Goal: Task Accomplishment & Management: Manage account settings

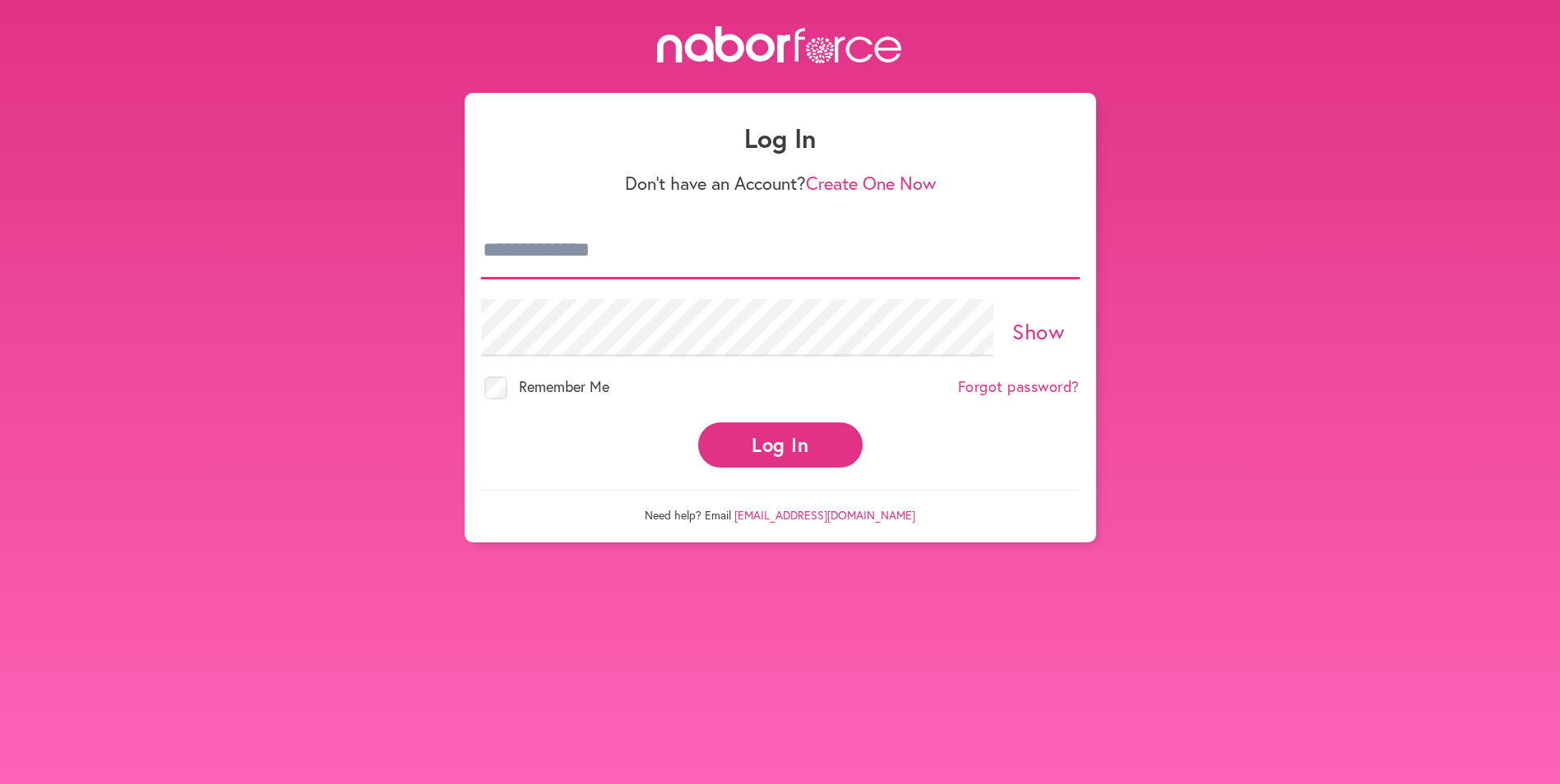
click at [650, 255] on input "email" at bounding box center [780, 251] width 599 height 58
type input "**********"
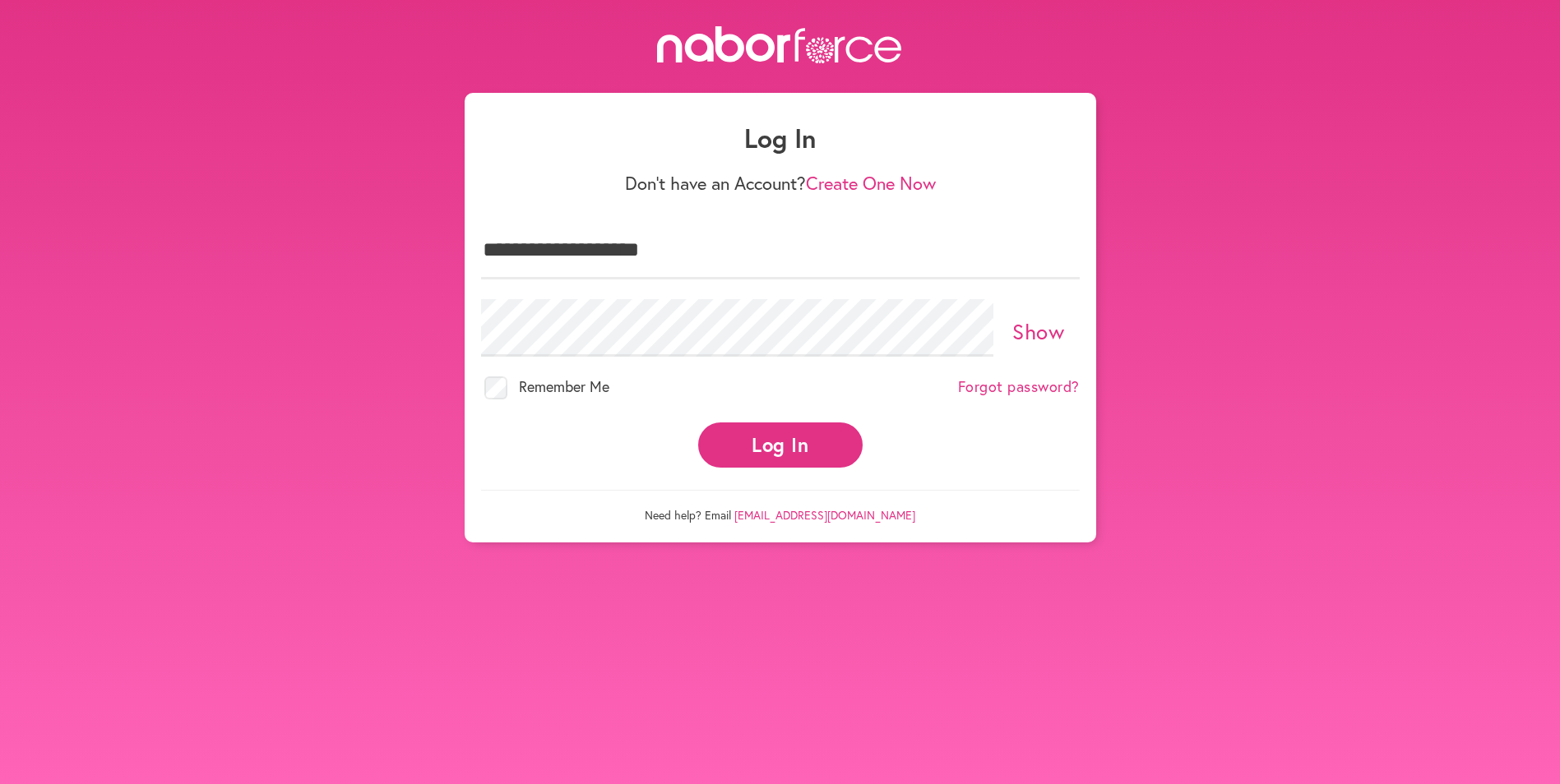
click at [797, 445] on button "Log In" at bounding box center [780, 445] width 165 height 45
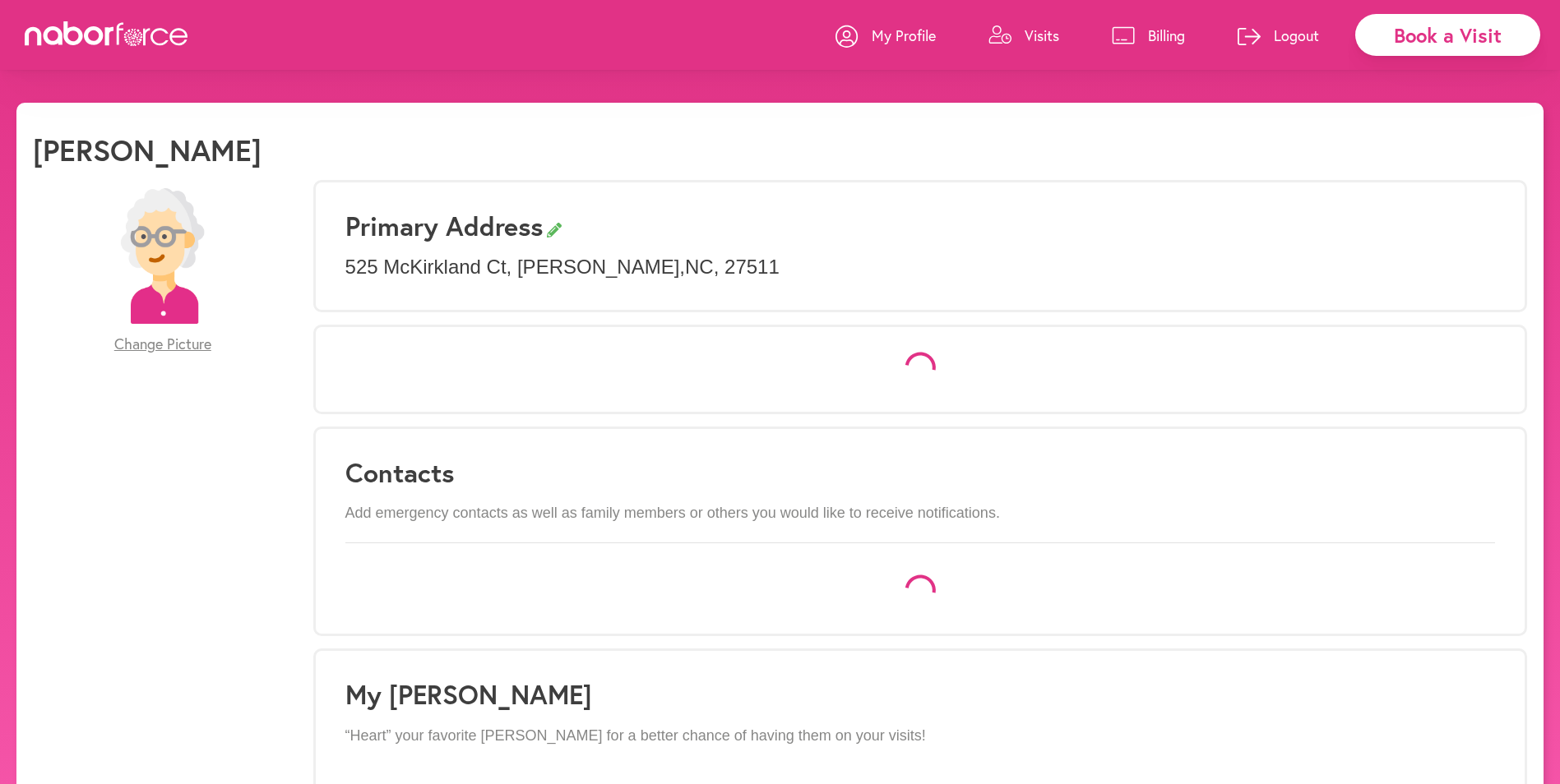
select select "*"
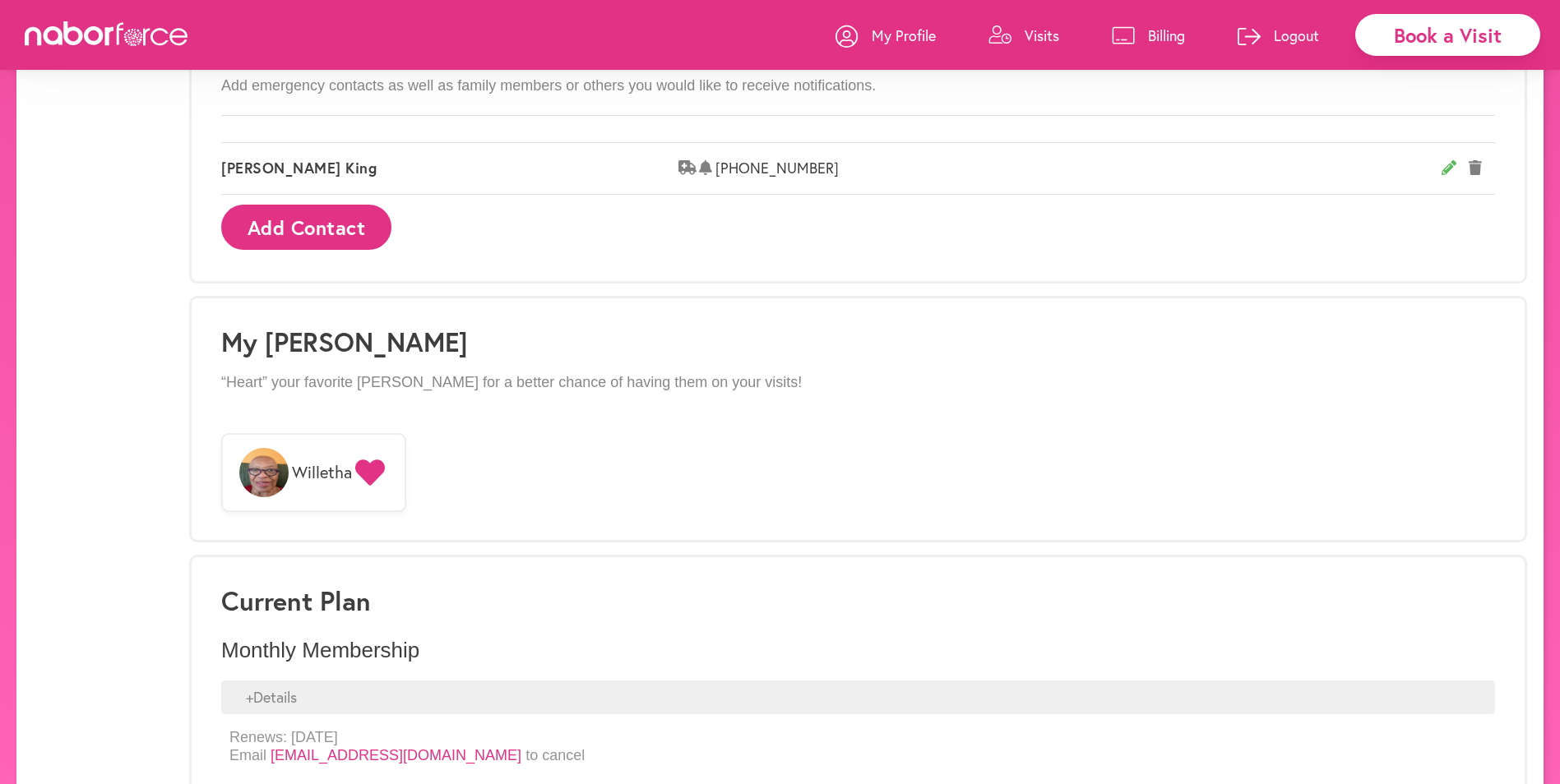
scroll to position [1114, 0]
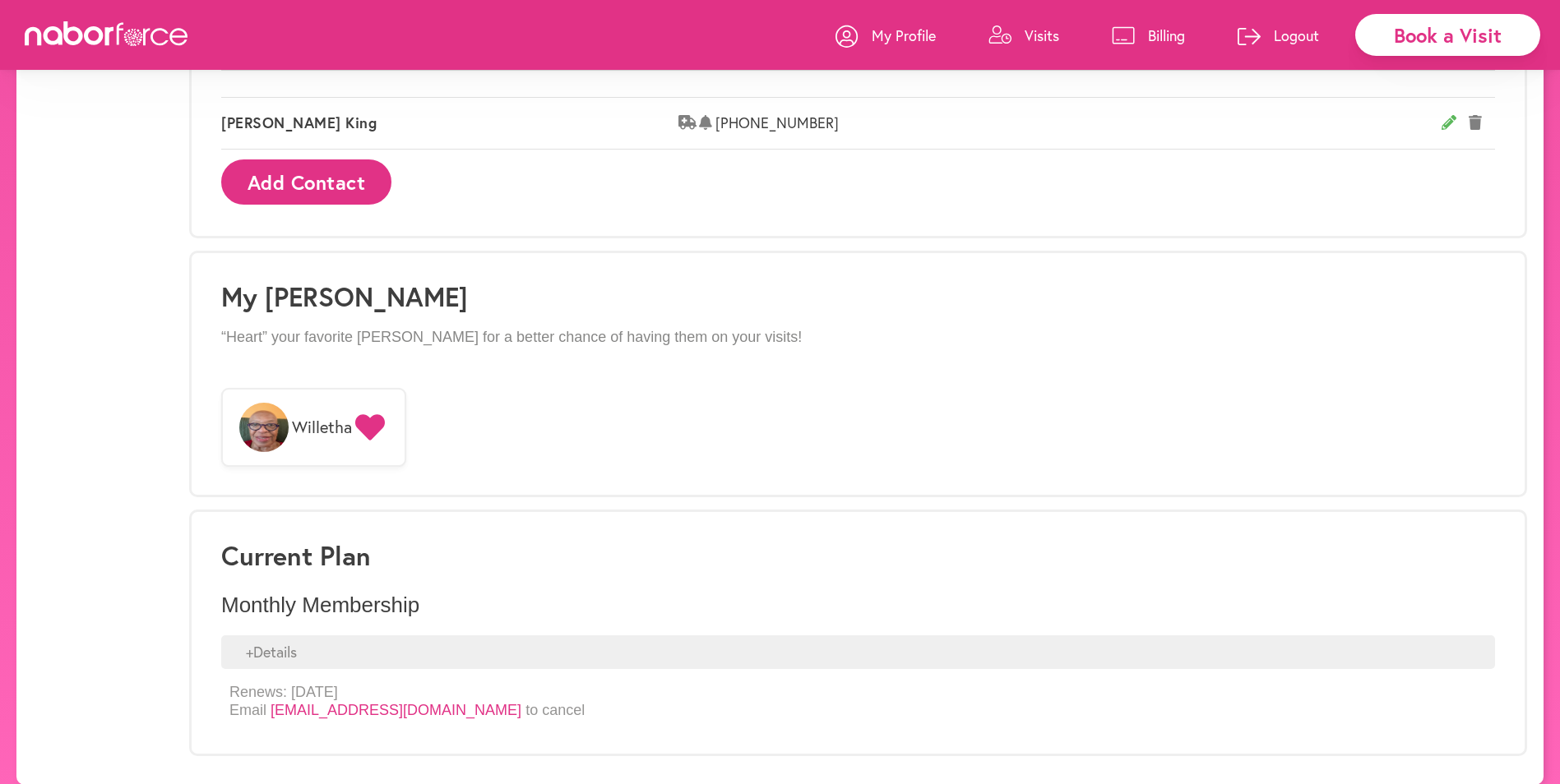
click at [332, 638] on div "+ Details" at bounding box center [858, 653] width 1274 height 35
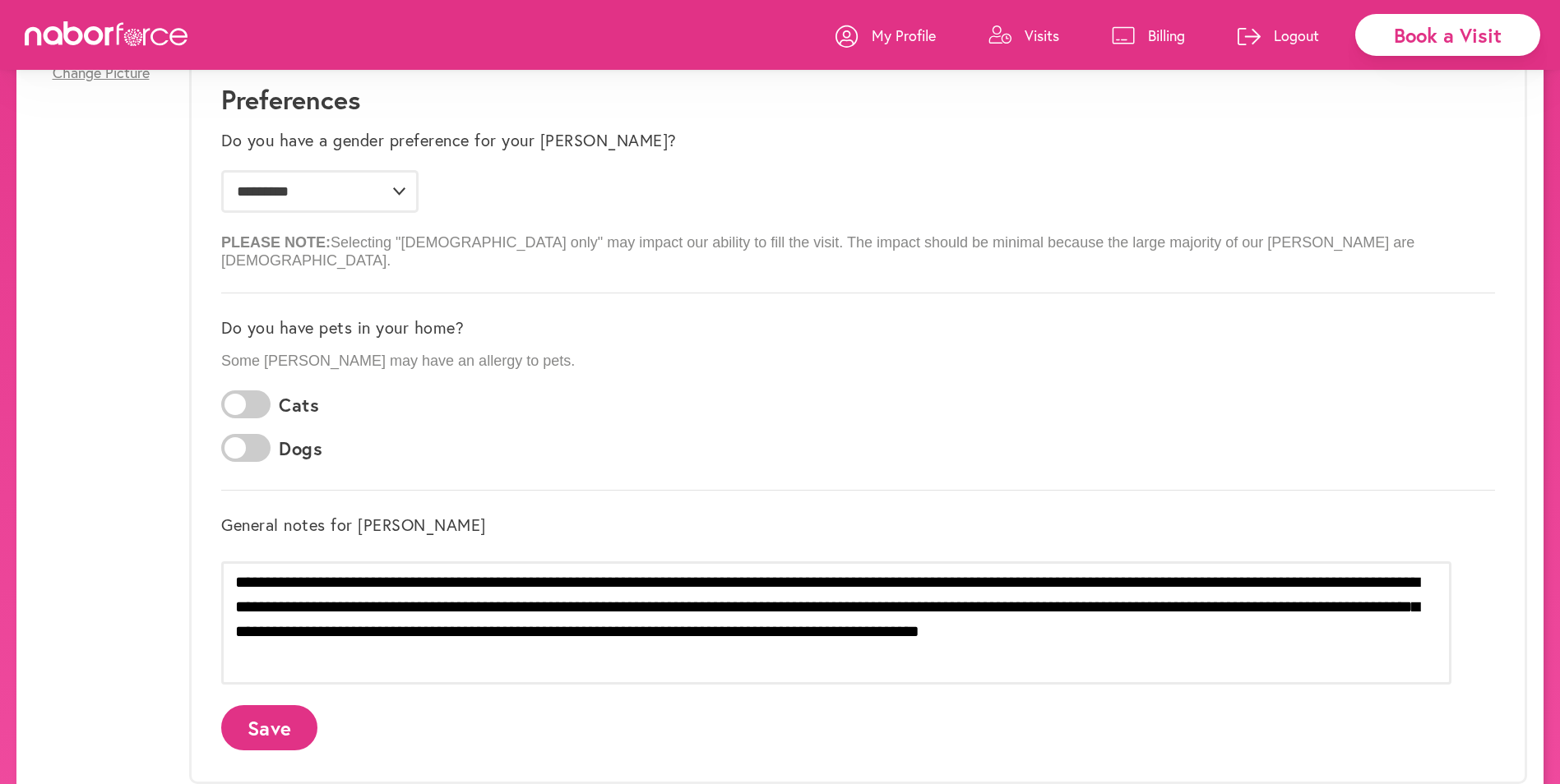
scroll to position [0, 0]
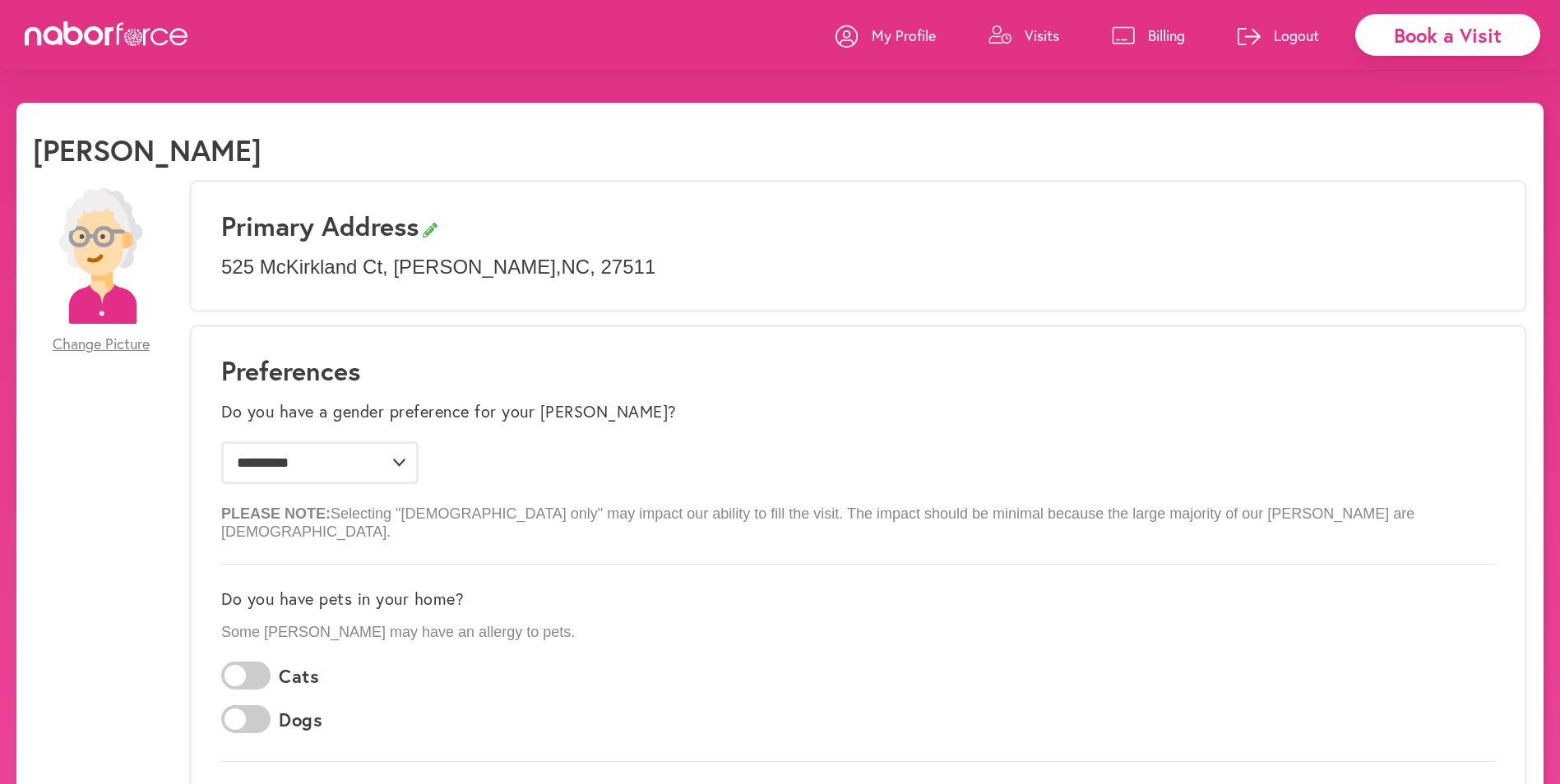
click at [1040, 35] on p "Visits" at bounding box center [1042, 35] width 35 height 20
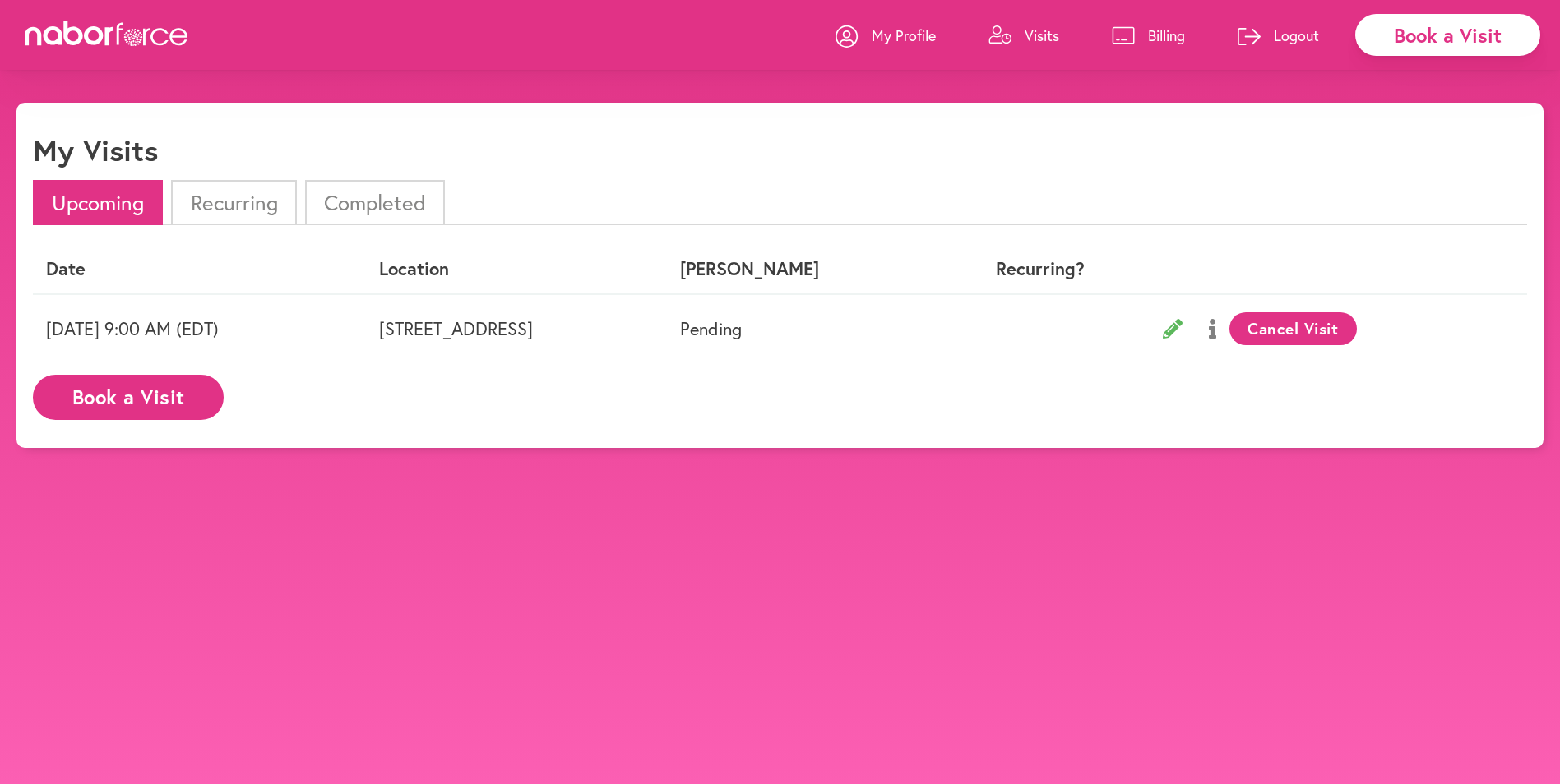
click at [1288, 311] on td "Cancel Visit" at bounding box center [1333, 328] width 391 height 68
click at [1297, 322] on button "Cancel Visit" at bounding box center [1293, 329] width 128 height 33
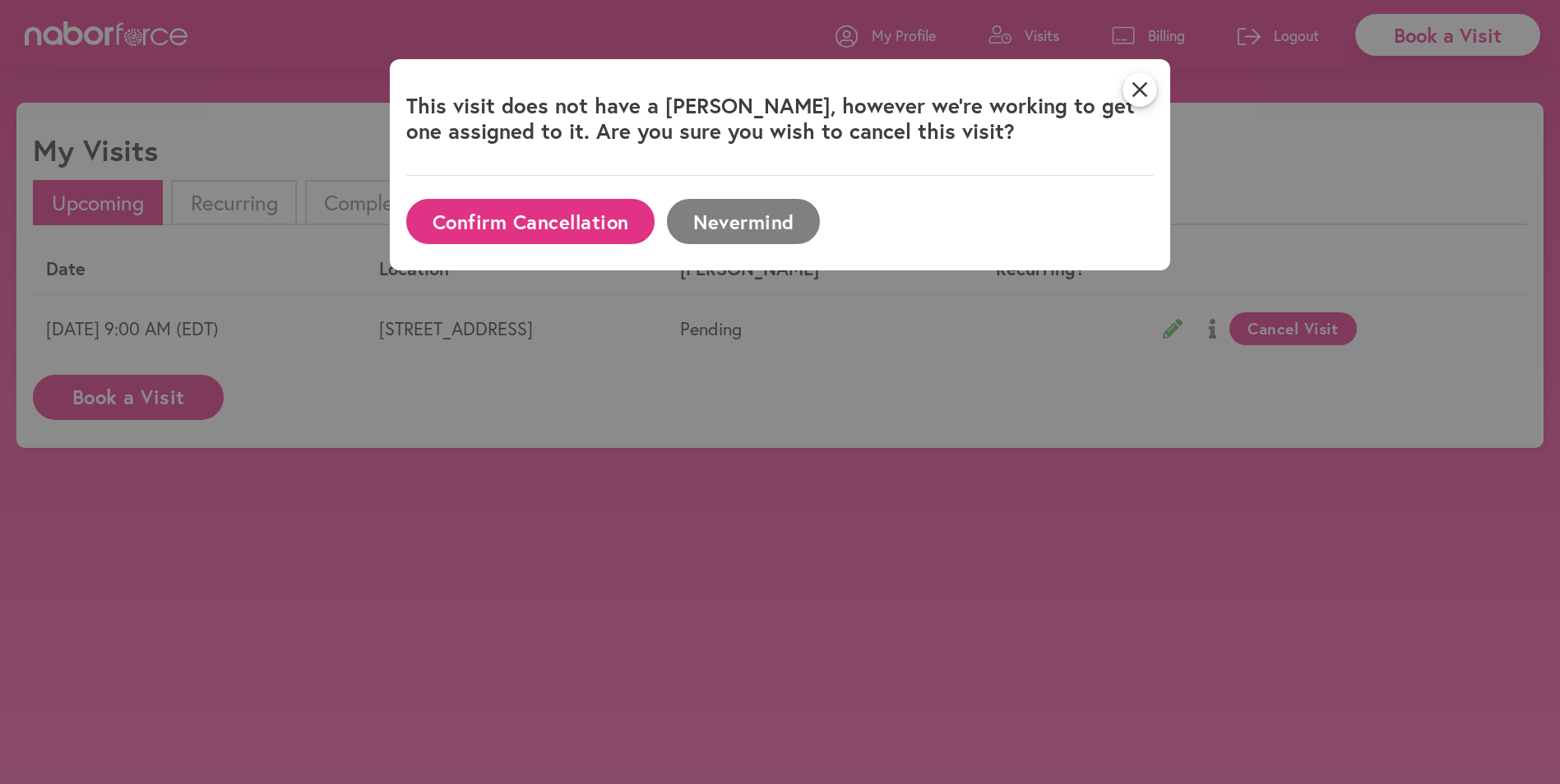
click at [510, 219] on button "Confirm Cancellation" at bounding box center [530, 221] width 248 height 45
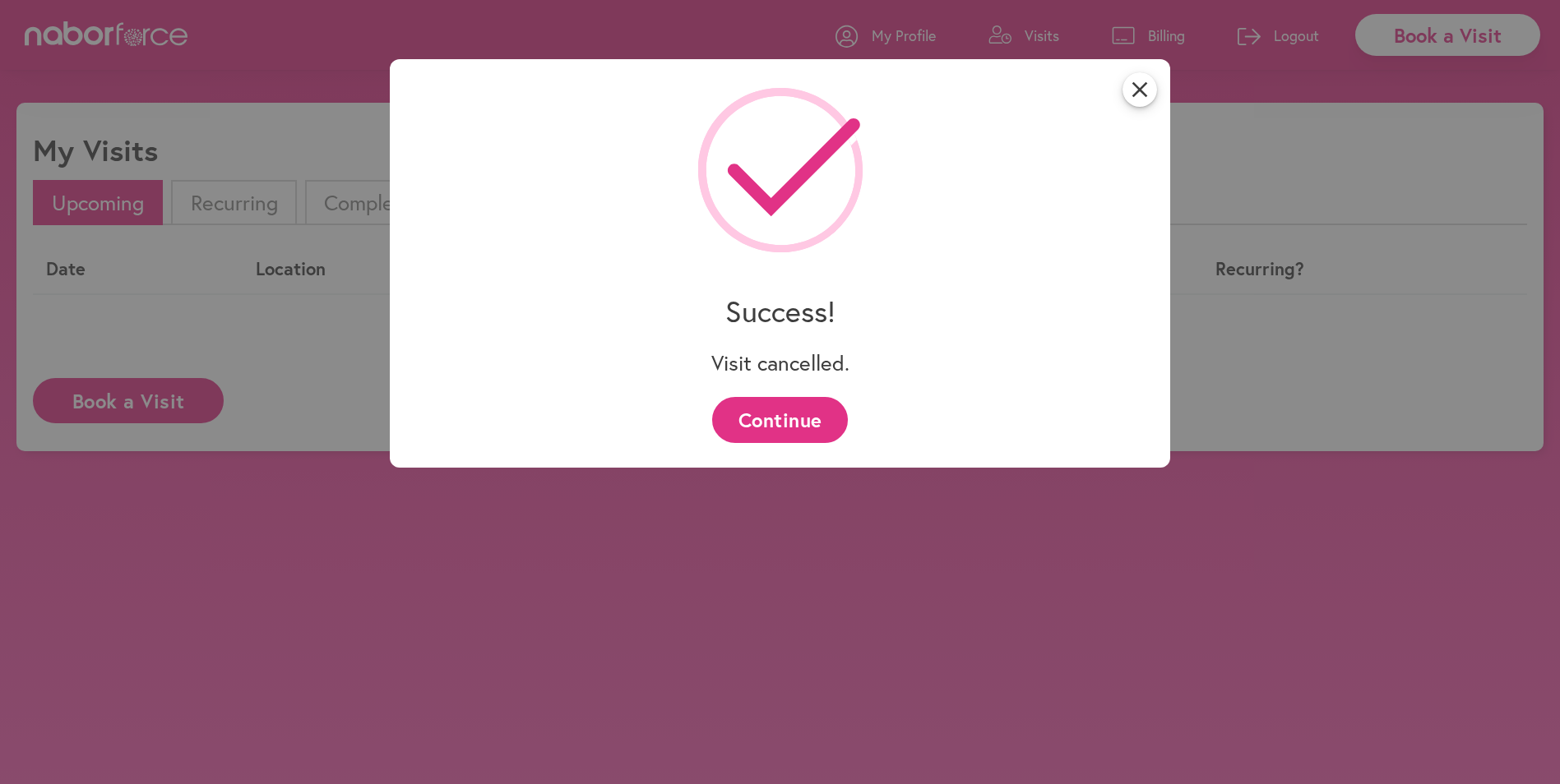
click at [753, 423] on button "Continue" at bounding box center [780, 419] width 136 height 45
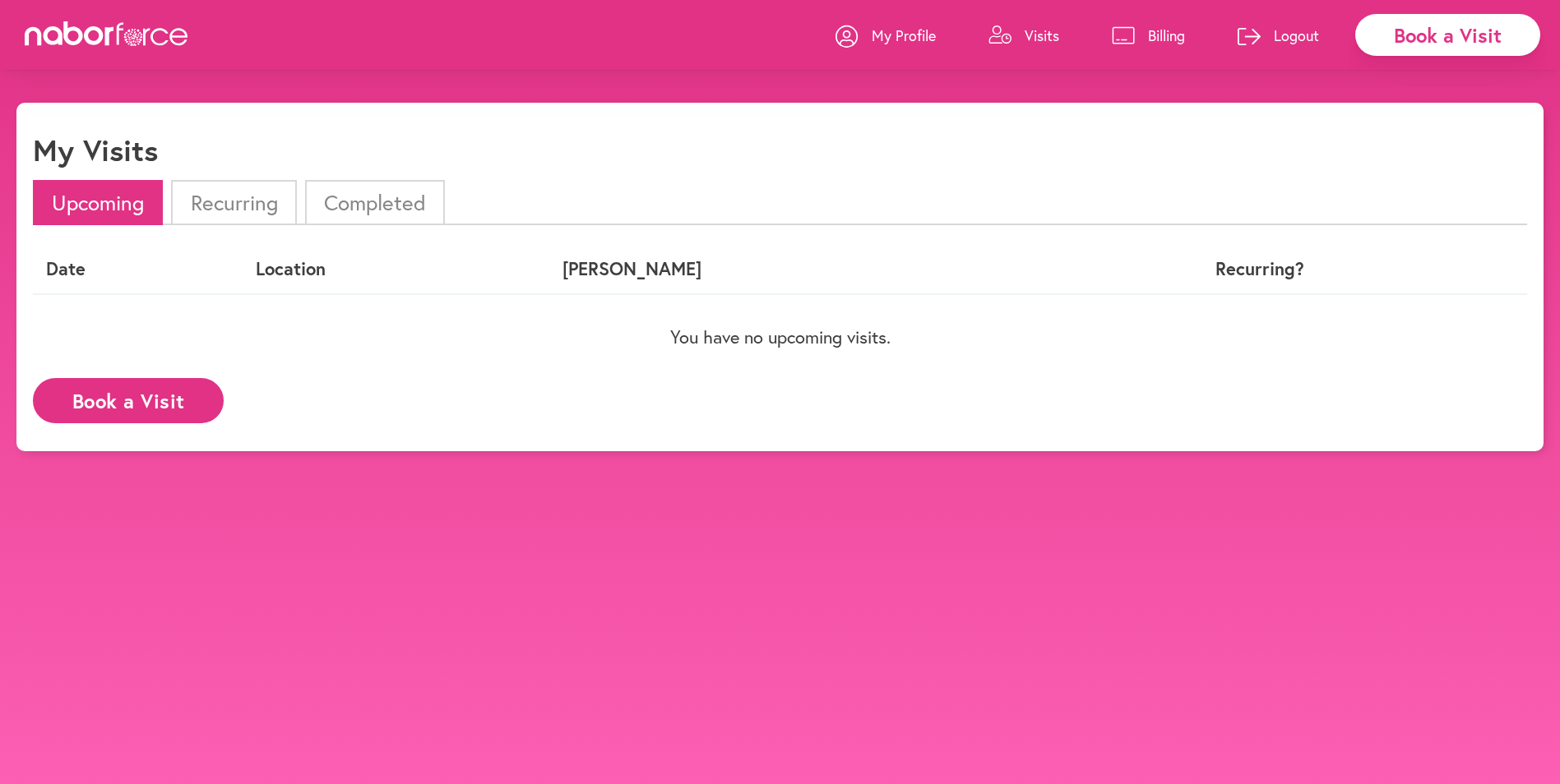
click at [1294, 34] on p "Logout" at bounding box center [1296, 35] width 45 height 20
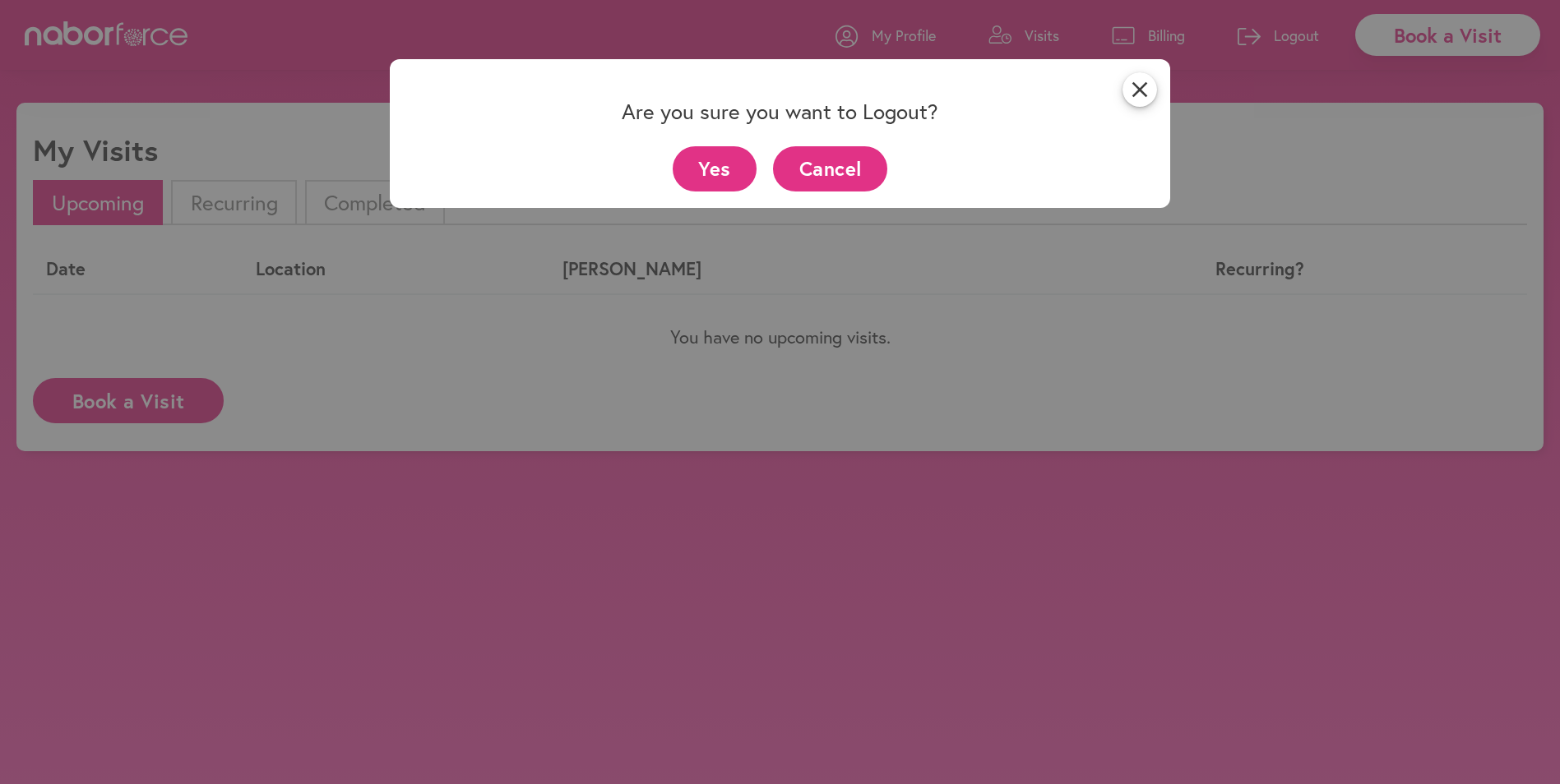
click at [693, 167] on button "Yes" at bounding box center [715, 169] width 84 height 45
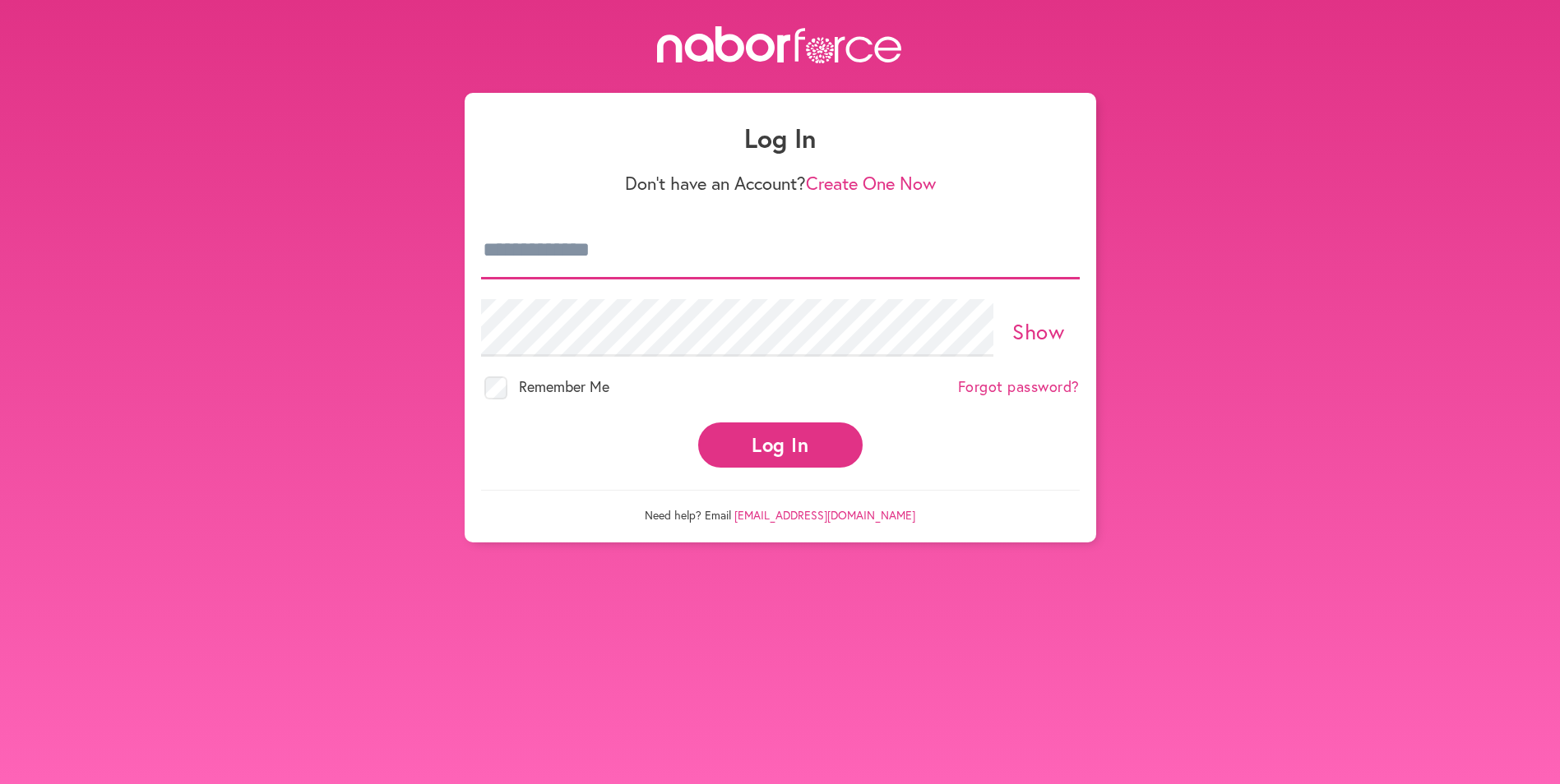
type input "**********"
